Goal: Task Accomplishment & Management: Manage account settings

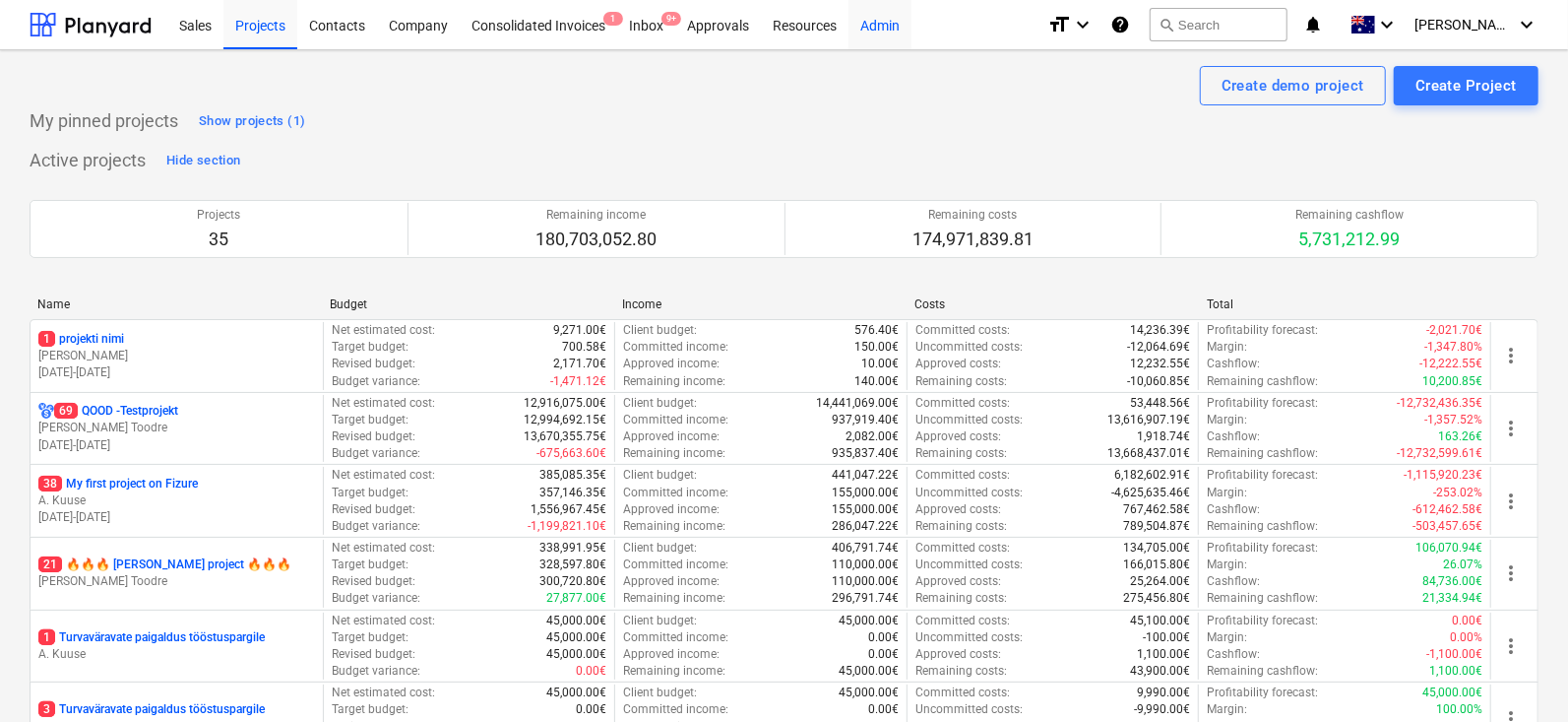
click at [869, 19] on div "Admin" at bounding box center [881, 24] width 63 height 50
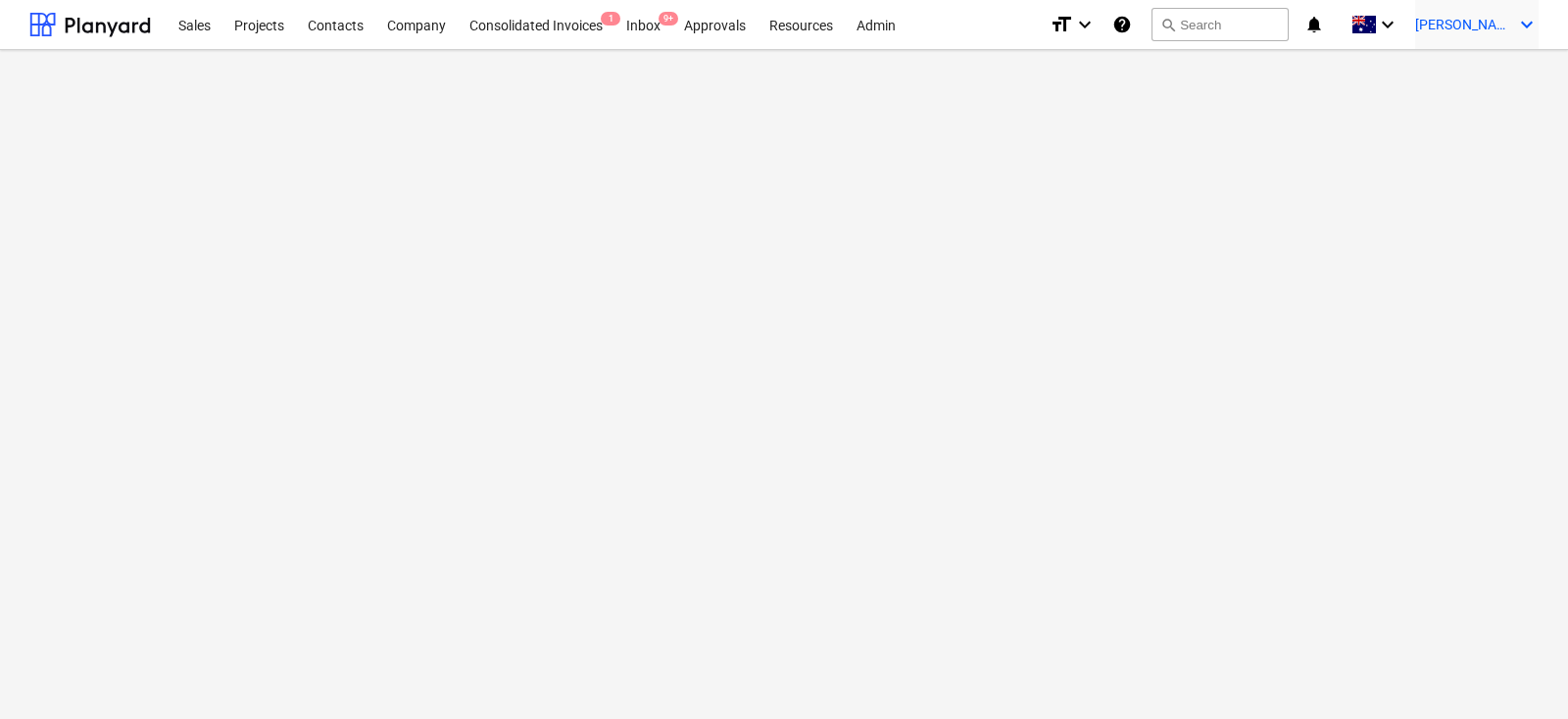
click at [1499, 38] on div "[PERSON_NAME] keyboard_arrow_down" at bounding box center [1477, 25] width 124 height 49
click at [1455, 112] on div "Log out" at bounding box center [1480, 108] width 118 height 31
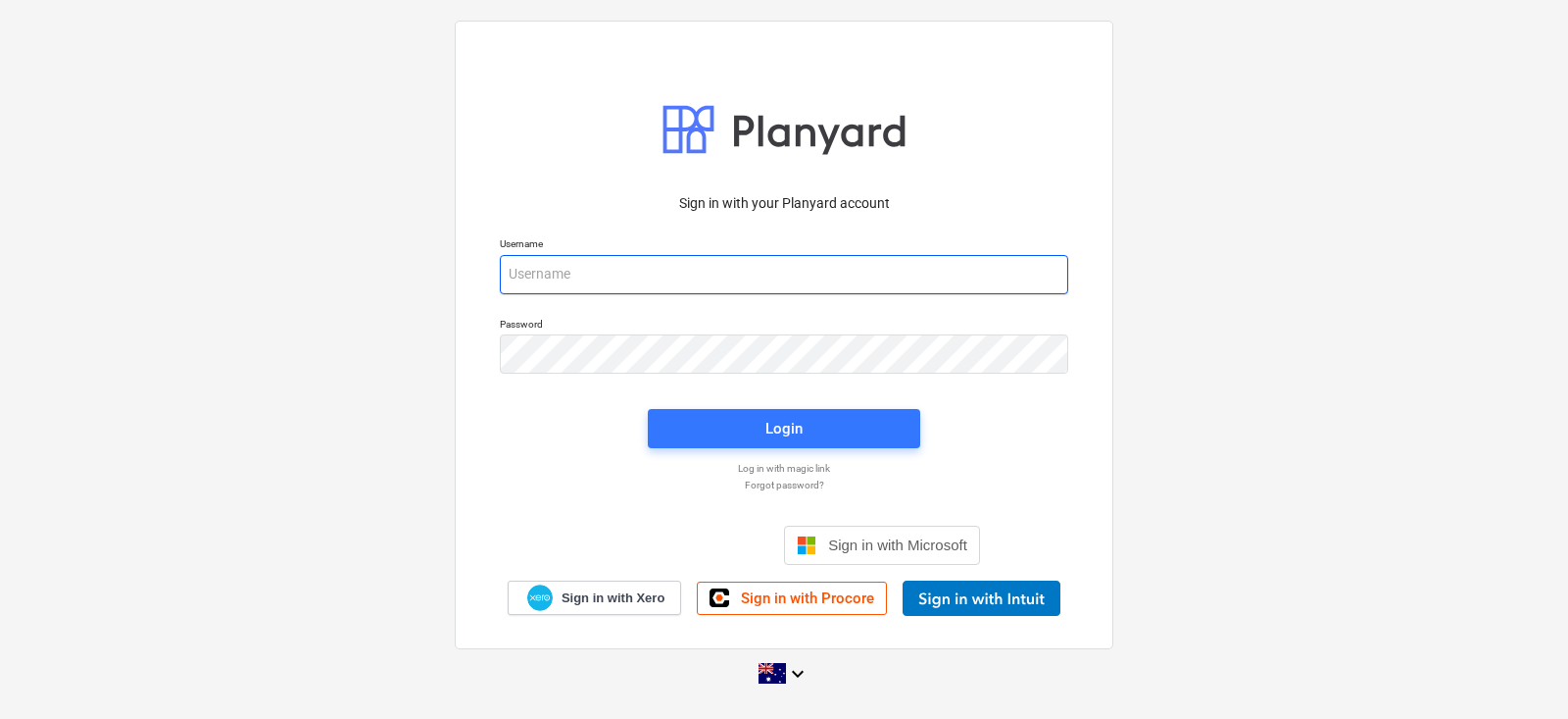
click at [577, 282] on input "email" at bounding box center [784, 275] width 569 height 39
type input "[PERSON_NAME][EMAIL_ADDRESS][DOMAIN_NAME]"
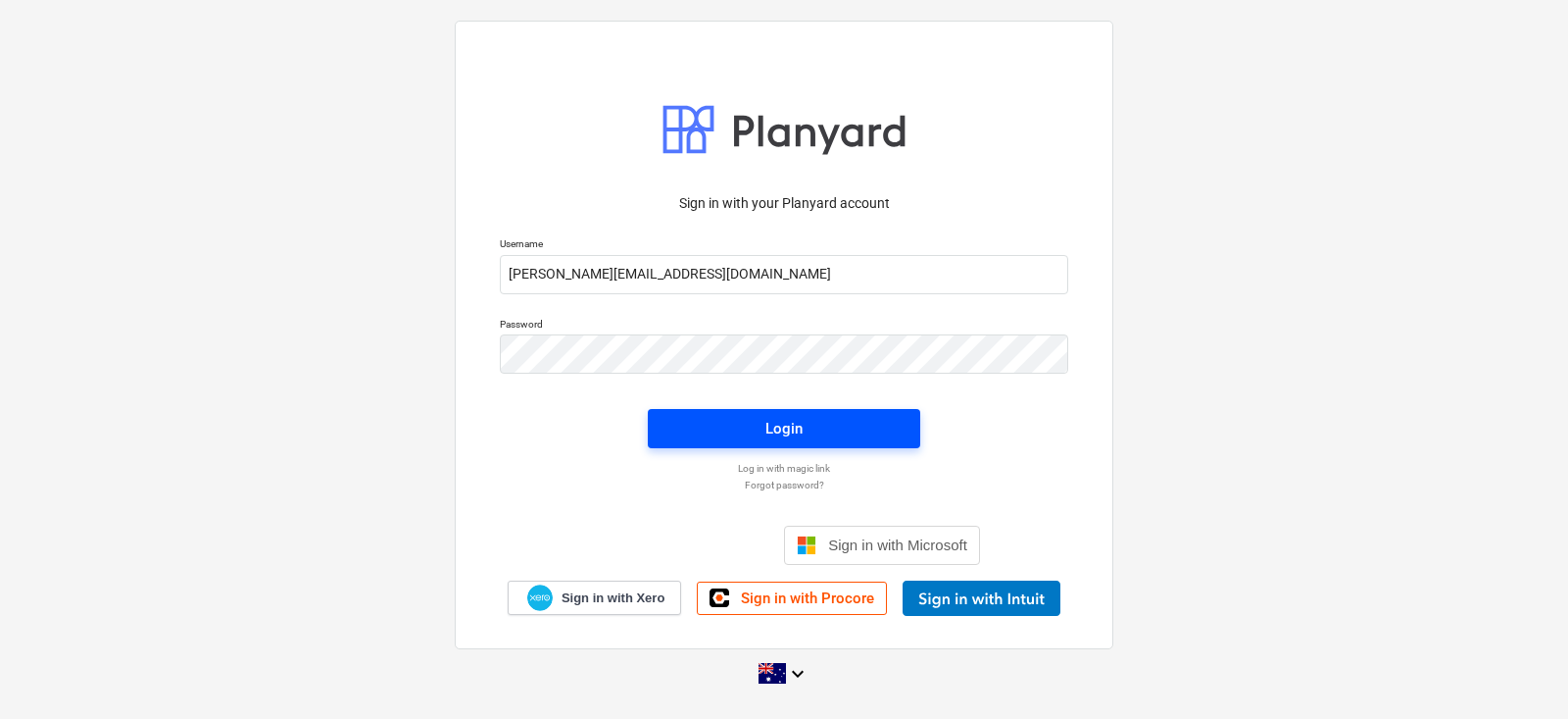
click at [716, 430] on span "Login" at bounding box center [784, 429] width 226 height 26
